Goal: Task Accomplishment & Management: Manage account settings

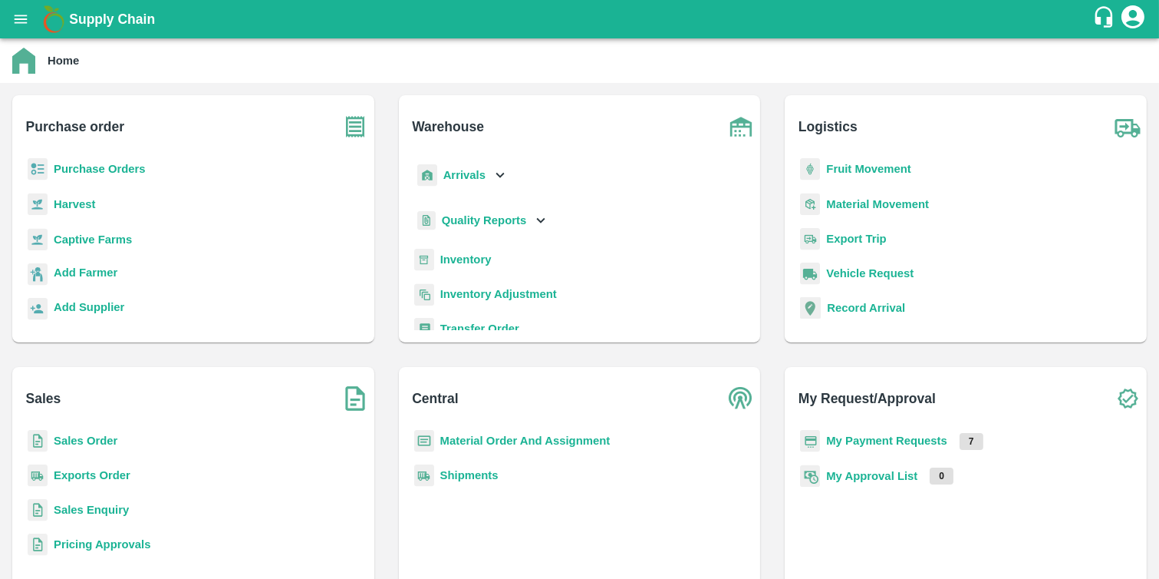
click at [111, 171] on b "Purchase Orders" at bounding box center [100, 169] width 92 height 12
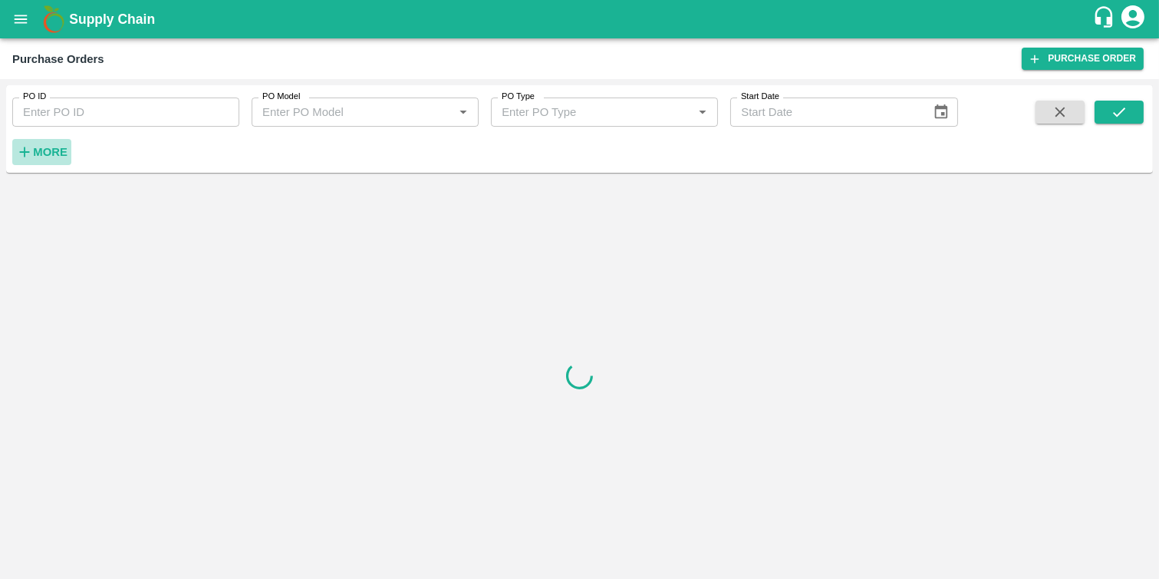
click at [41, 151] on strong "More" at bounding box center [50, 152] width 35 height 12
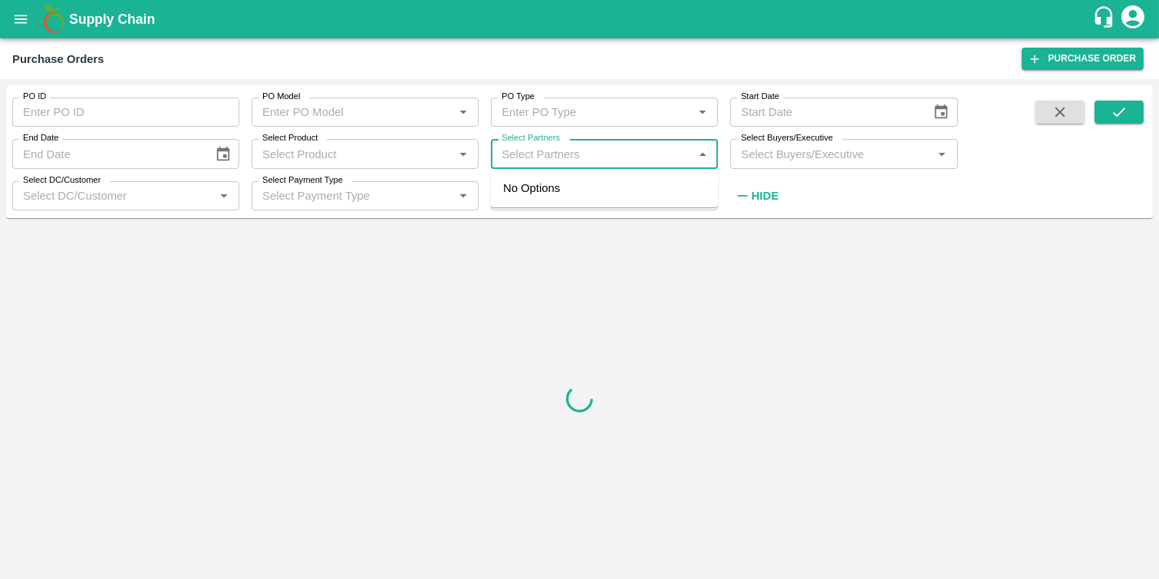
click at [536, 150] on input "Select Partners" at bounding box center [592, 153] width 193 height 20
paste input "Atul [PERSON_NAME]"
type input "Atul [PERSON_NAME]"
click at [576, 189] on div "Atul vasantrao Raut-Kothrud , Pune-9823477886" at bounding box center [626, 197] width 160 height 35
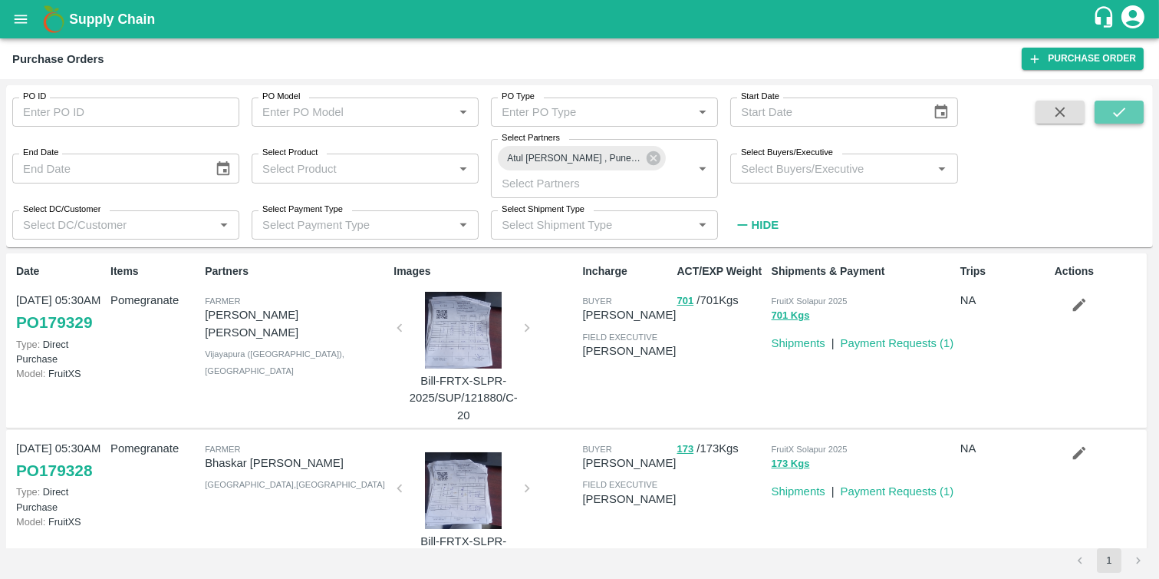
click at [1123, 106] on icon "submit" at bounding box center [1119, 112] width 17 height 17
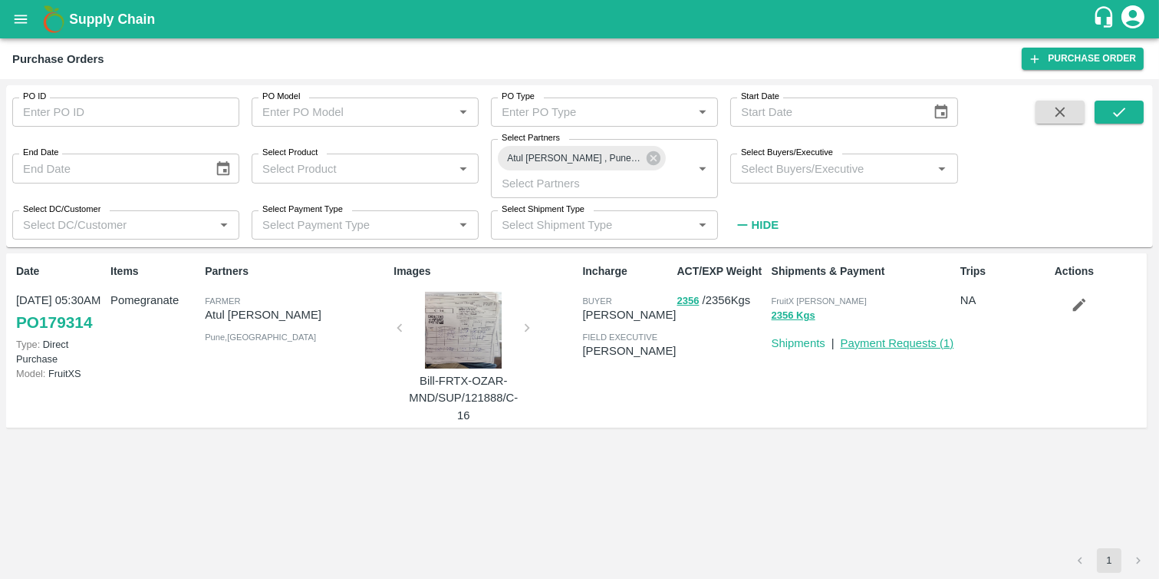
click at [878, 347] on link "Payment Requests ( 1 )" at bounding box center [898, 343] width 114 height 12
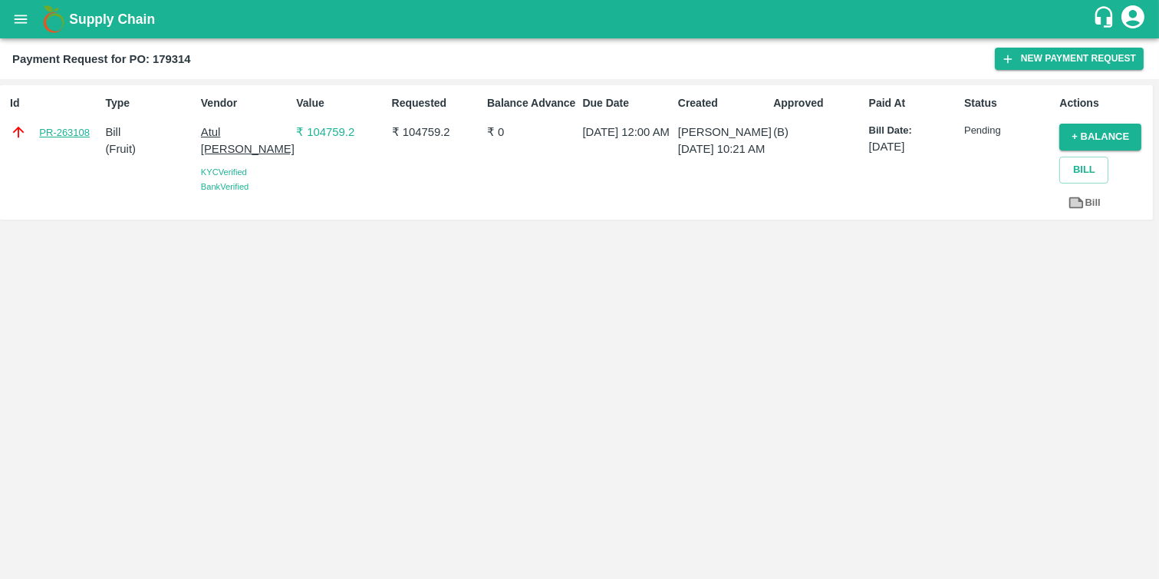
click at [74, 135] on link "PR-263108" at bounding box center [64, 132] width 51 height 15
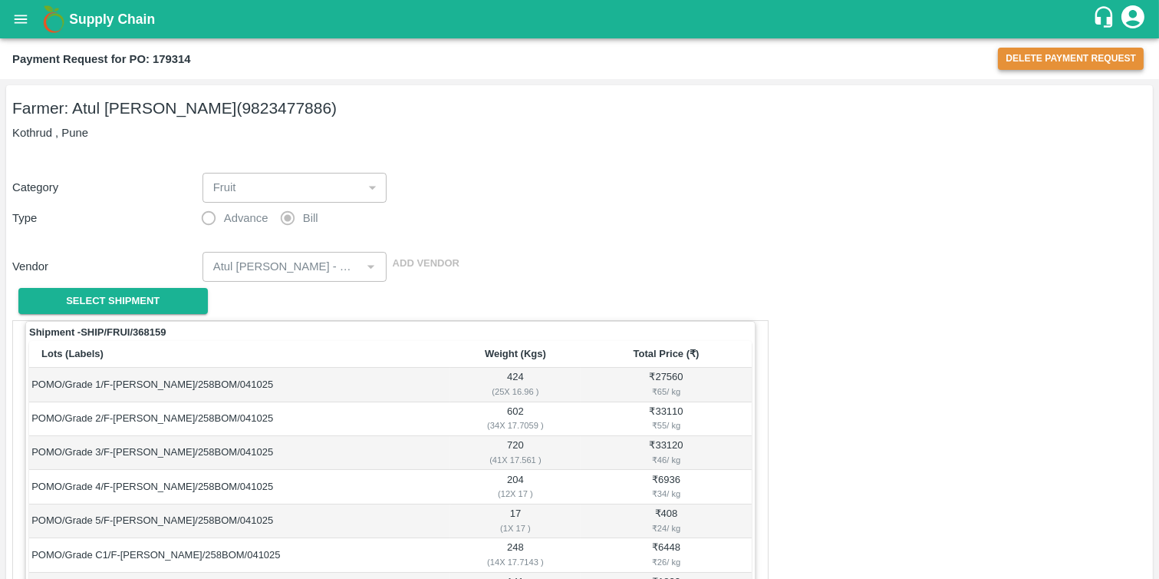
click at [1069, 55] on button "Delete Payment Request" at bounding box center [1071, 59] width 146 height 22
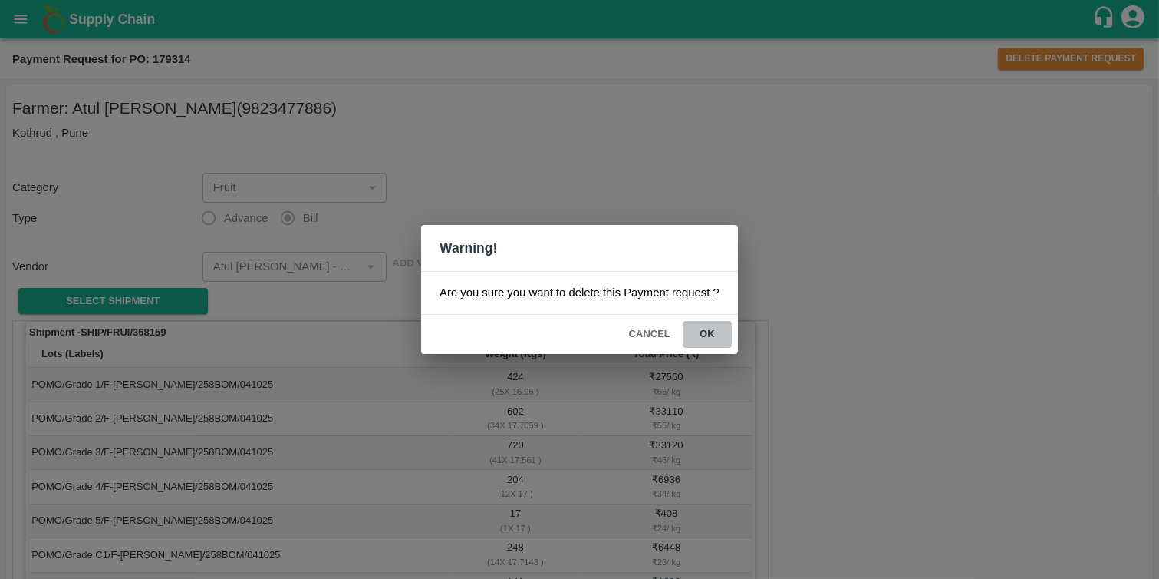
click at [702, 333] on button "ok" at bounding box center [707, 334] width 49 height 27
